Goal: Task Accomplishment & Management: Manage account settings

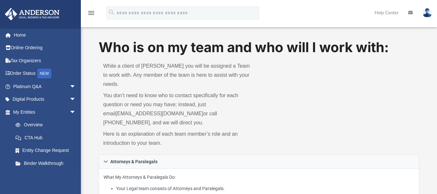
drag, startPoint x: 0, startPoint y: 0, endPoint x: 430, endPoint y: 14, distance: 430.2
click at [430, 14] on img at bounding box center [428, 12] width 10 height 9
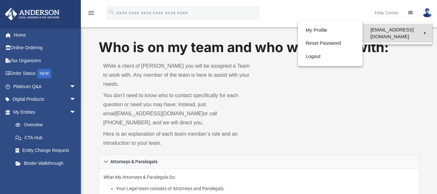
click at [415, 31] on link "[EMAIL_ADDRESS][DOMAIN_NAME]" at bounding box center [398, 33] width 70 height 19
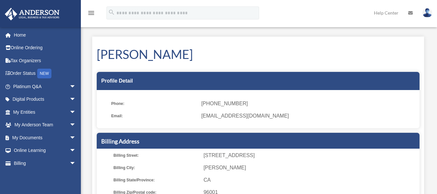
click at [432, 11] on img at bounding box center [428, 12] width 10 height 9
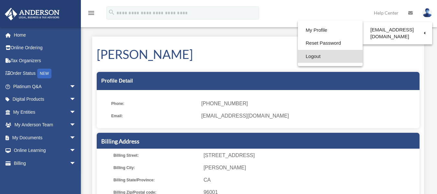
click at [308, 59] on link "Logout" at bounding box center [330, 56] width 65 height 13
